Goal: Task Accomplishment & Management: Manage account settings

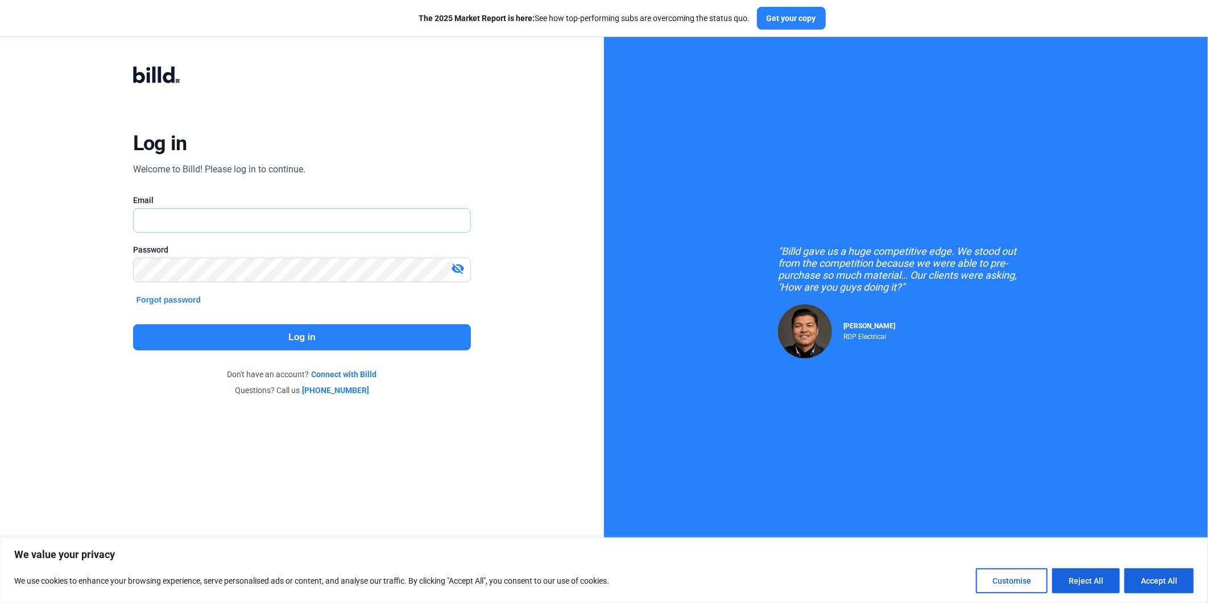
type input "[EMAIL_ADDRESS][DOMAIN_NAME]"
click at [260, 344] on button "Log in" at bounding box center [302, 337] width 339 height 26
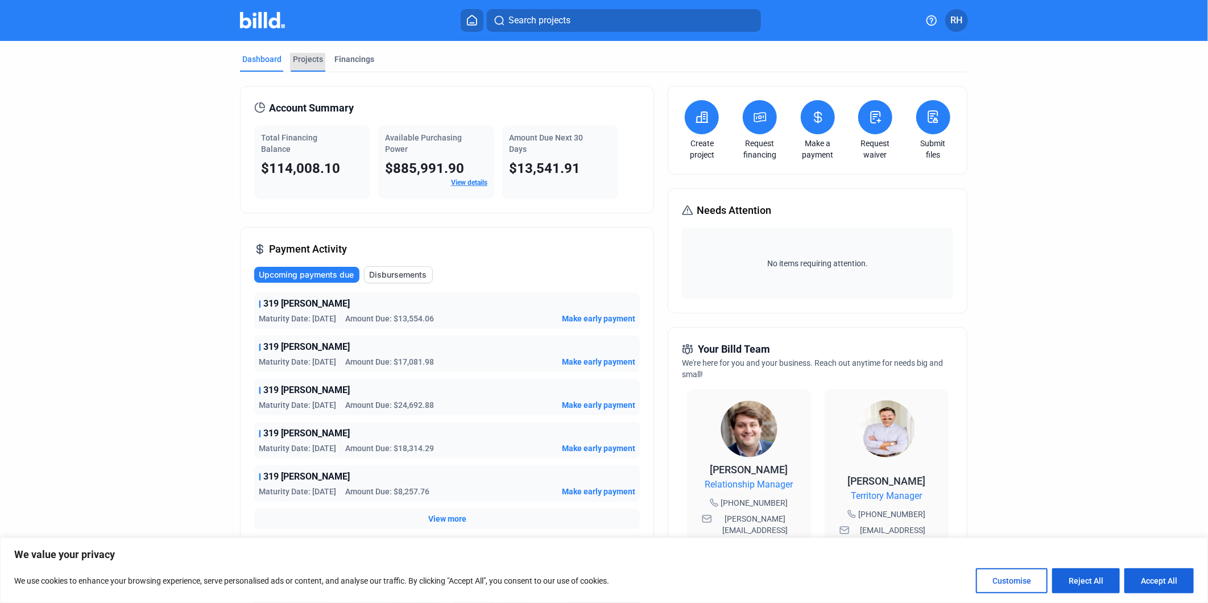
click at [309, 60] on div "Projects" at bounding box center [308, 58] width 30 height 11
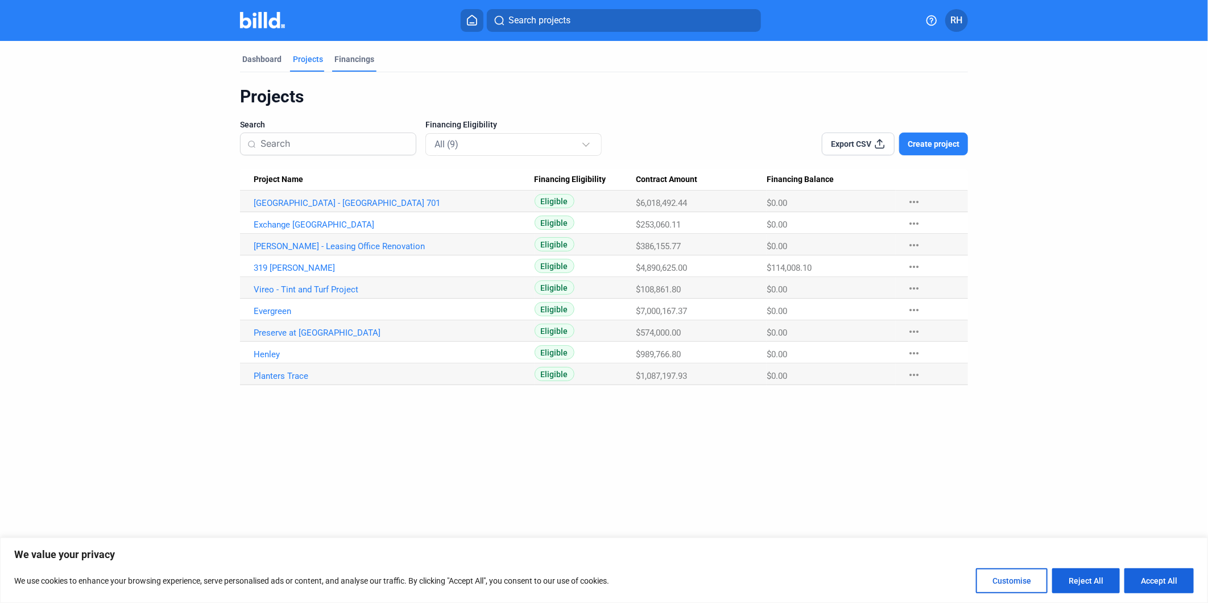
click at [373, 68] on div "Financings" at bounding box center [354, 62] width 44 height 18
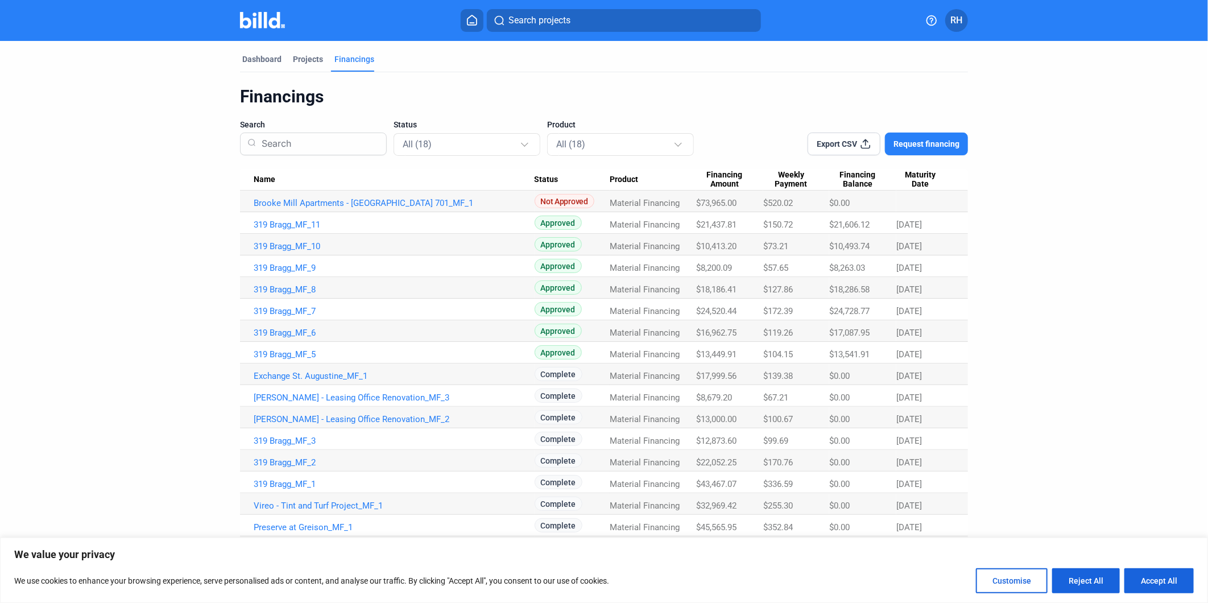
click at [233, 64] on div "Dashboard Projects Financings Financings Search Status All (18) Product All (18…" at bounding box center [604, 310] width 774 height 539
click at [244, 65] on div "Dashboard" at bounding box center [262, 62] width 44 height 18
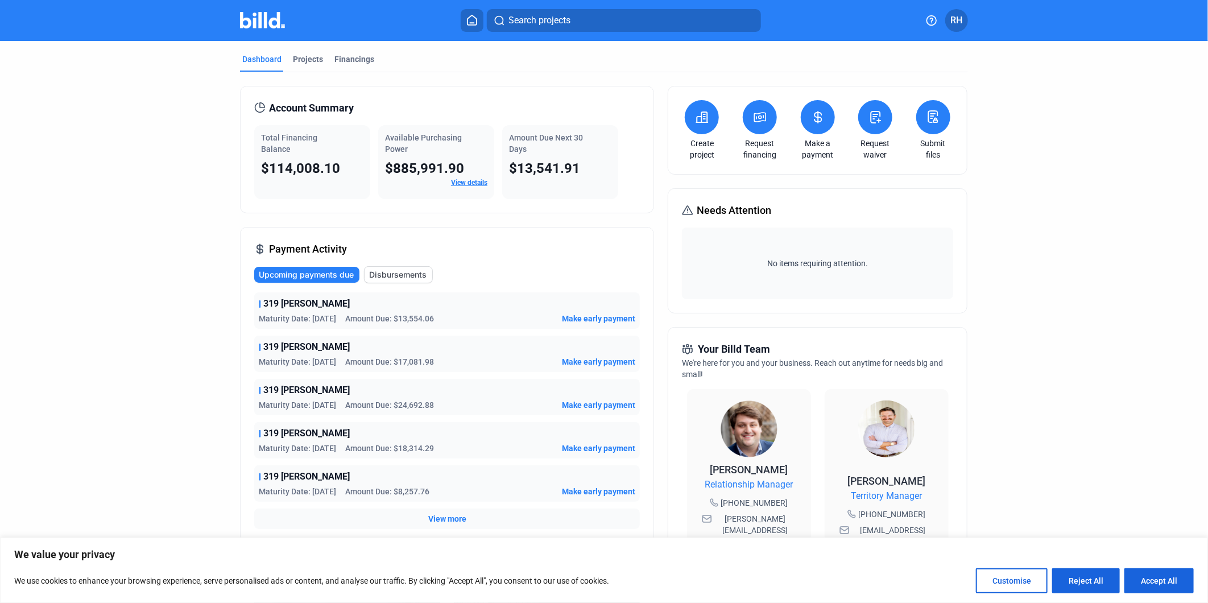
click at [763, 110] on icon at bounding box center [760, 117] width 14 height 14
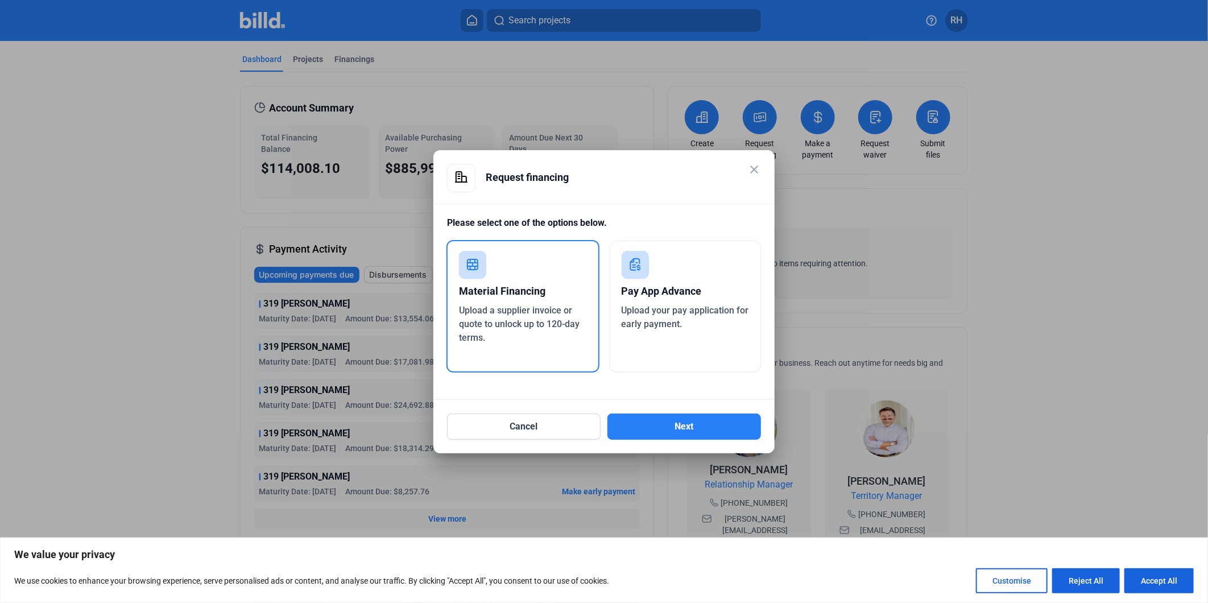
click at [755, 173] on mat-icon "close" at bounding box center [755, 170] width 14 height 14
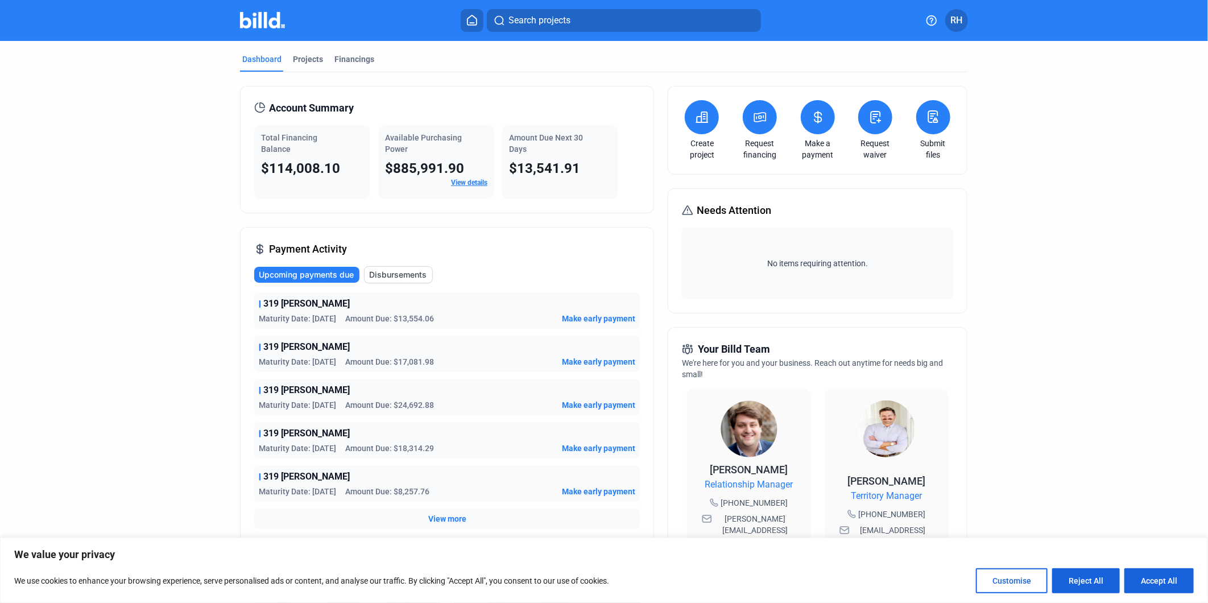
click at [957, 18] on span "RH" at bounding box center [957, 21] width 12 height 14
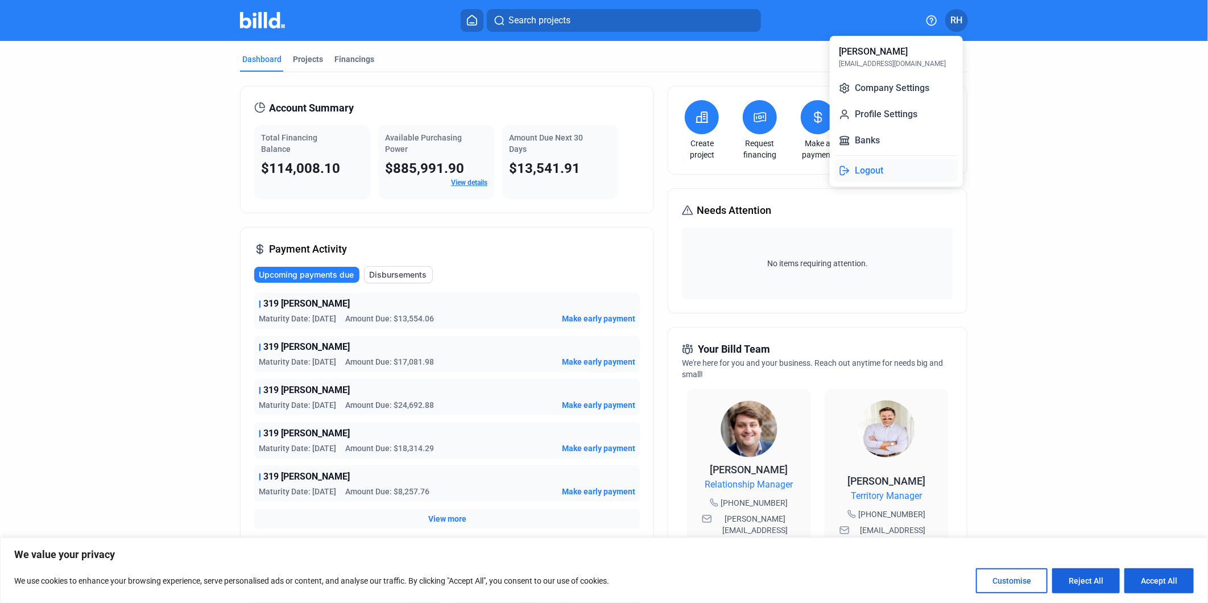
click at [867, 169] on button "Logout" at bounding box center [897, 170] width 124 height 23
